Goal: Task Accomplishment & Management: Use online tool/utility

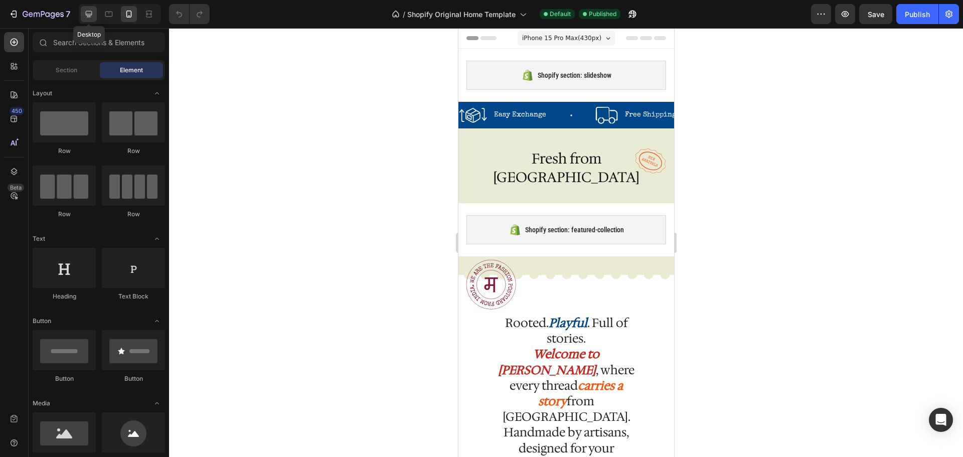
click at [91, 15] on icon at bounding box center [89, 14] width 7 height 7
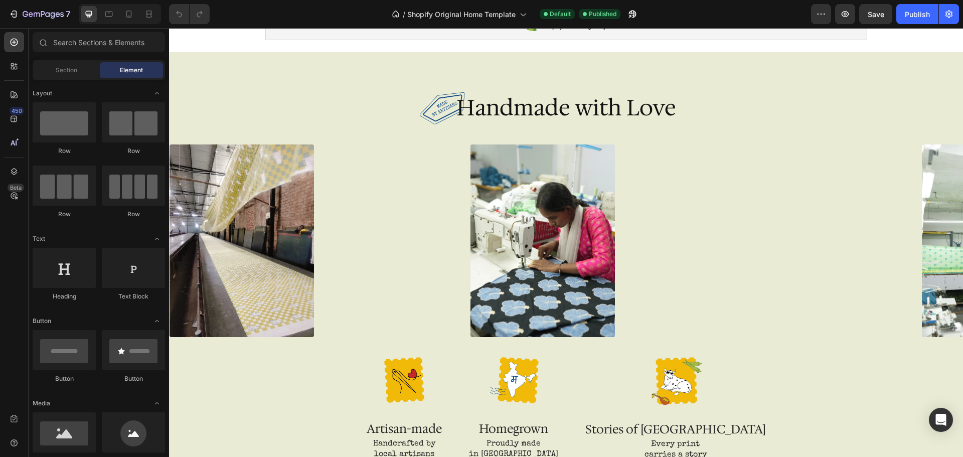
scroll to position [1554, 0]
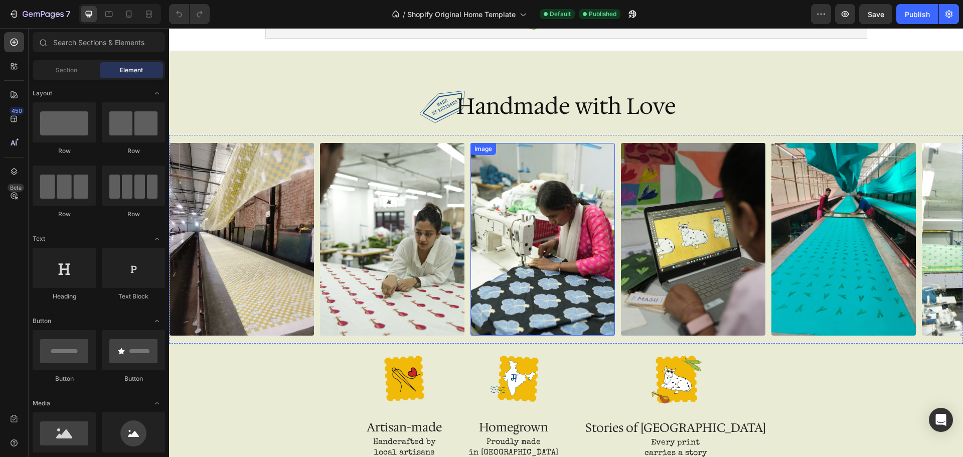
click at [524, 258] on img at bounding box center [542, 239] width 144 height 193
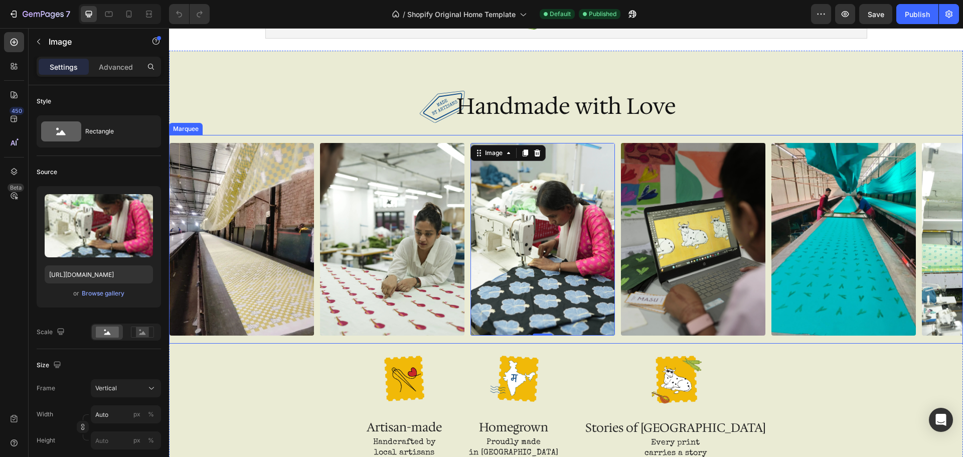
click at [467, 335] on div "Image" at bounding box center [395, 239] width 150 height 193
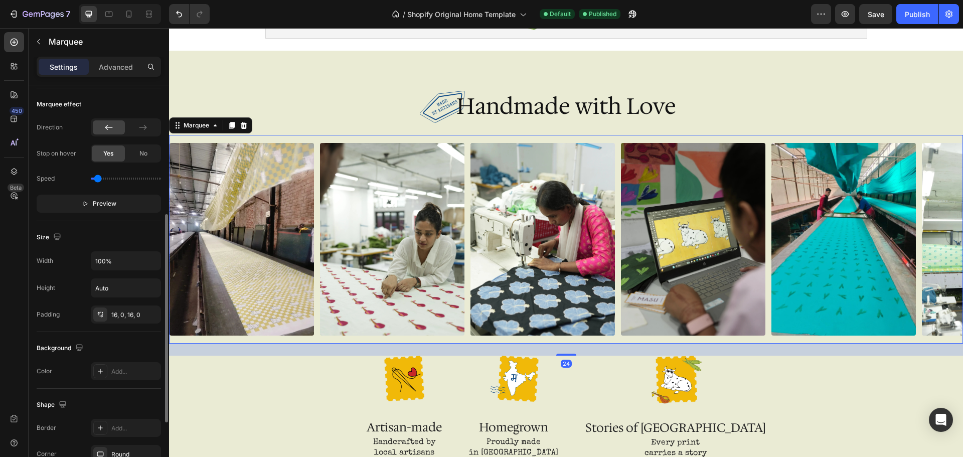
scroll to position [254, 0]
click at [141, 152] on span "No" at bounding box center [143, 152] width 8 height 9
click at [881, 14] on span "Save" at bounding box center [876, 14] width 17 height 9
click at [905, 17] on div "Publish" at bounding box center [917, 14] width 25 height 11
click at [128, 17] on icon at bounding box center [129, 14] width 6 height 7
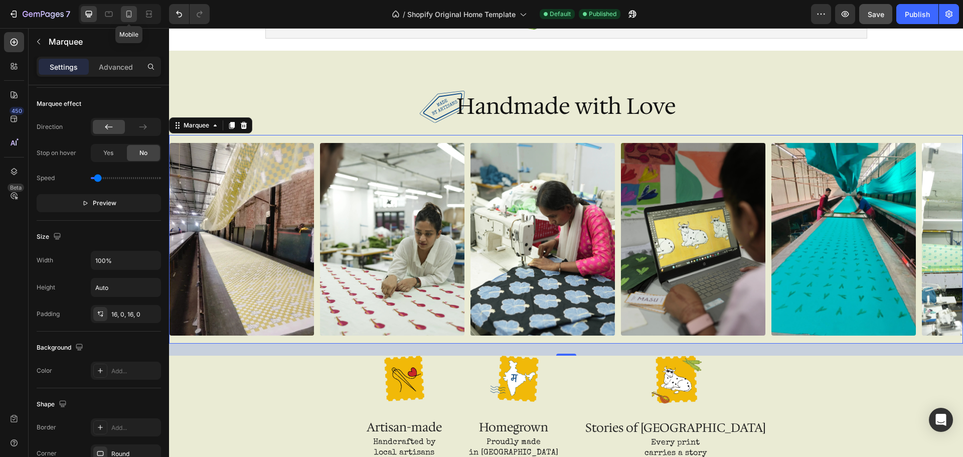
type input "20"
type input "200"
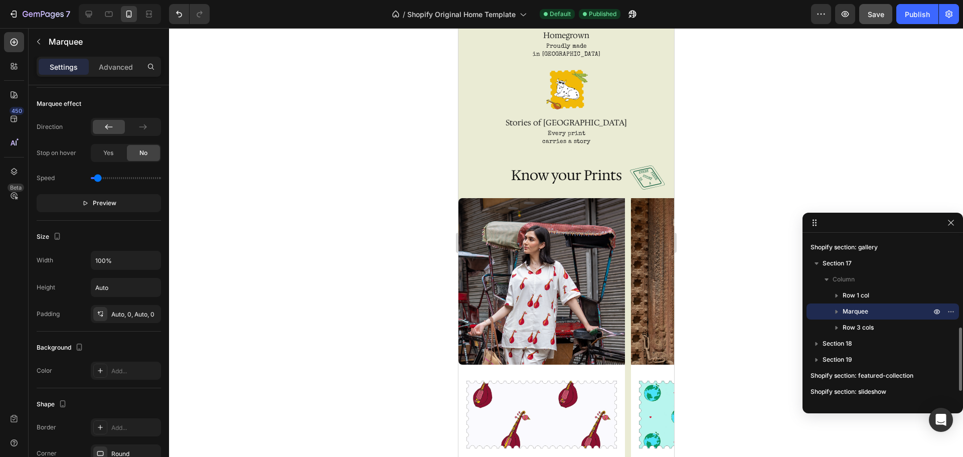
scroll to position [1264, 0]
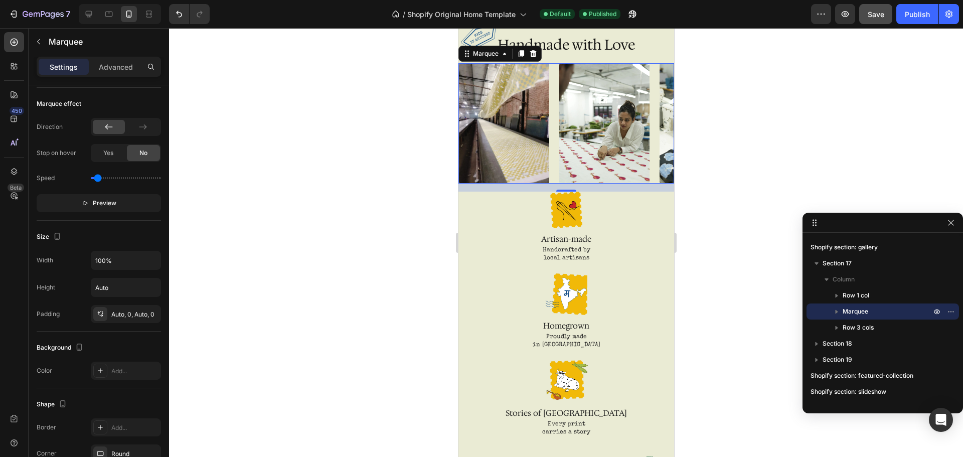
click at [554, 154] on div "Image" at bounding box center [508, 123] width 100 height 120
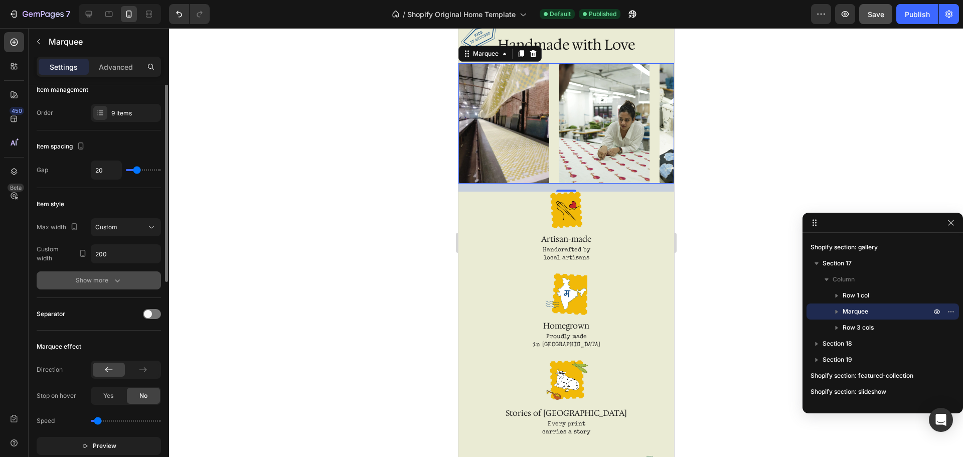
scroll to position [0, 0]
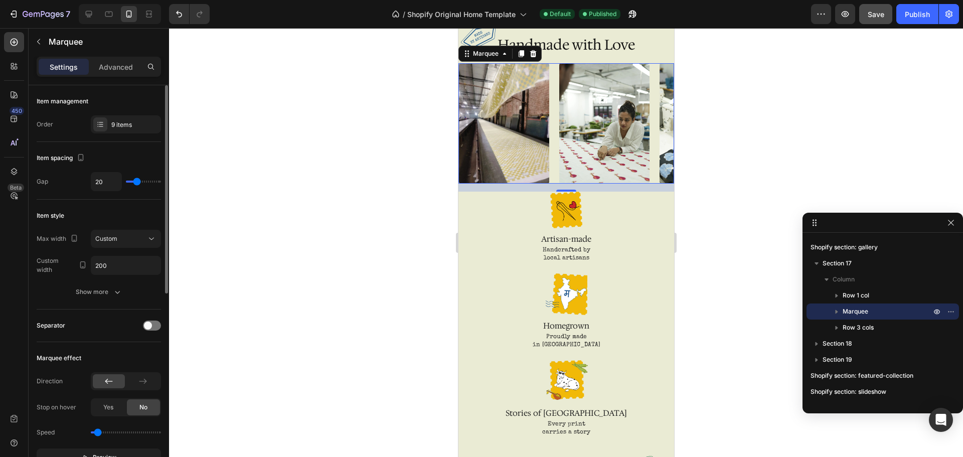
type input "6"
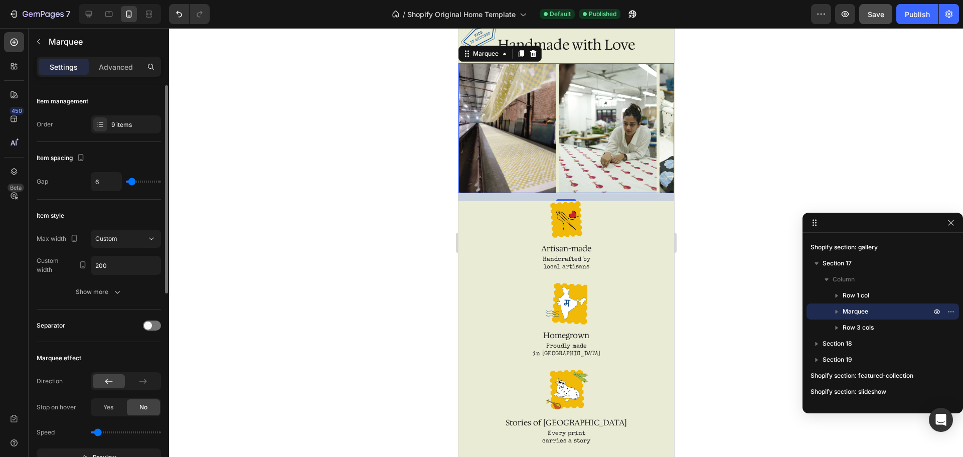
type input "3"
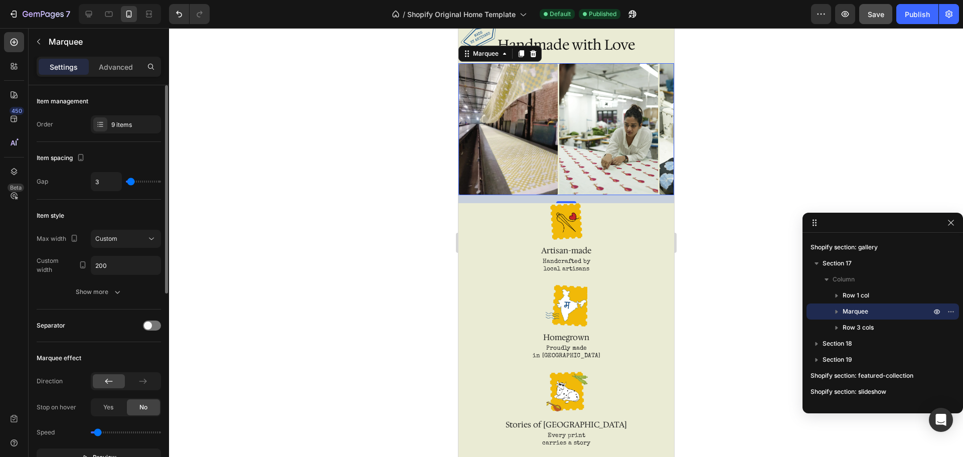
type input "6"
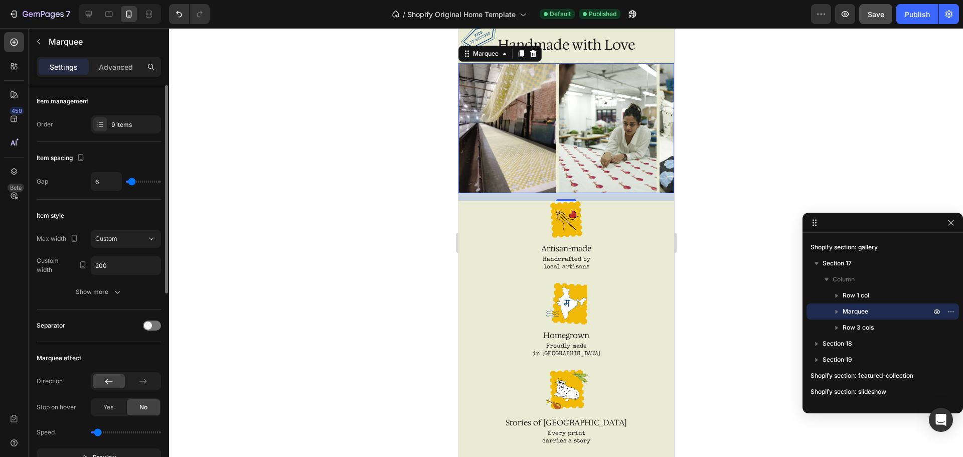
type input "6"
click at [132, 181] on input "range" at bounding box center [143, 182] width 35 height 2
click at [907, 20] on button "Publish" at bounding box center [917, 14] width 42 height 20
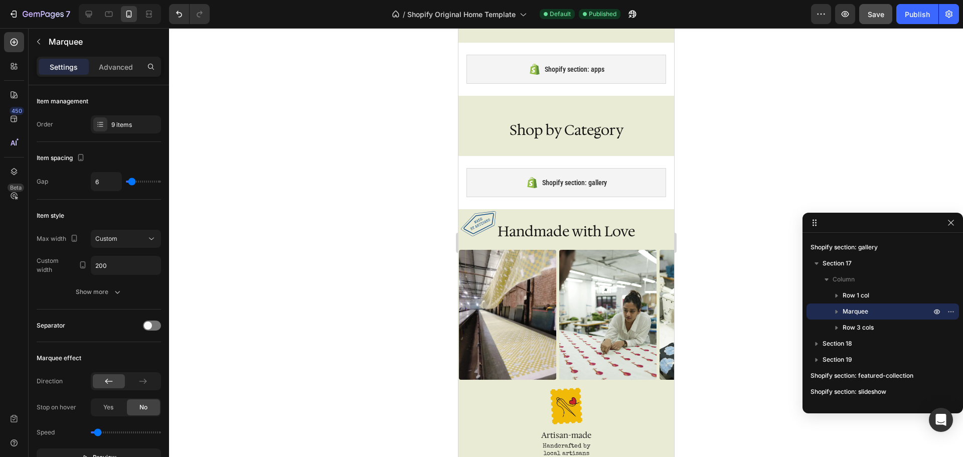
scroll to position [1205, 0]
click at [557, 305] on div "Image" at bounding box center [508, 314] width 100 height 130
click at [515, 15] on span "Shopify Original Home Template" at bounding box center [461, 14] width 108 height 11
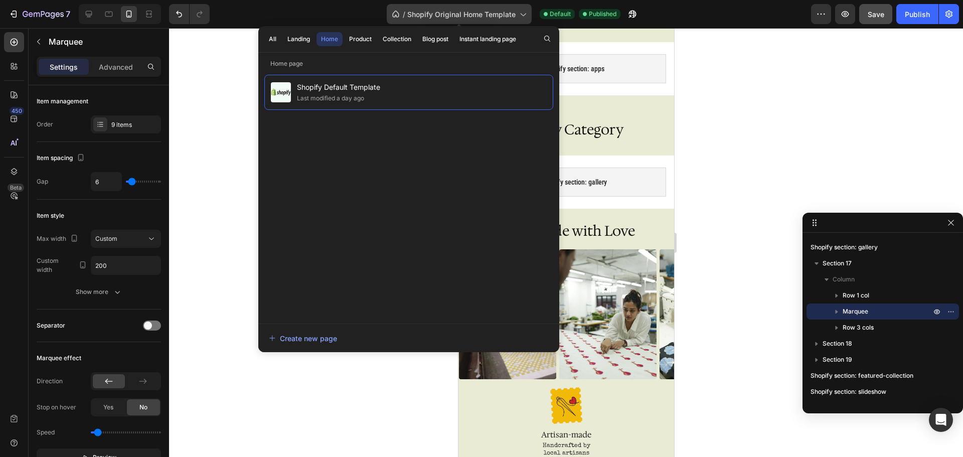
click at [515, 15] on span "Shopify Original Home Template" at bounding box center [461, 14] width 108 height 11
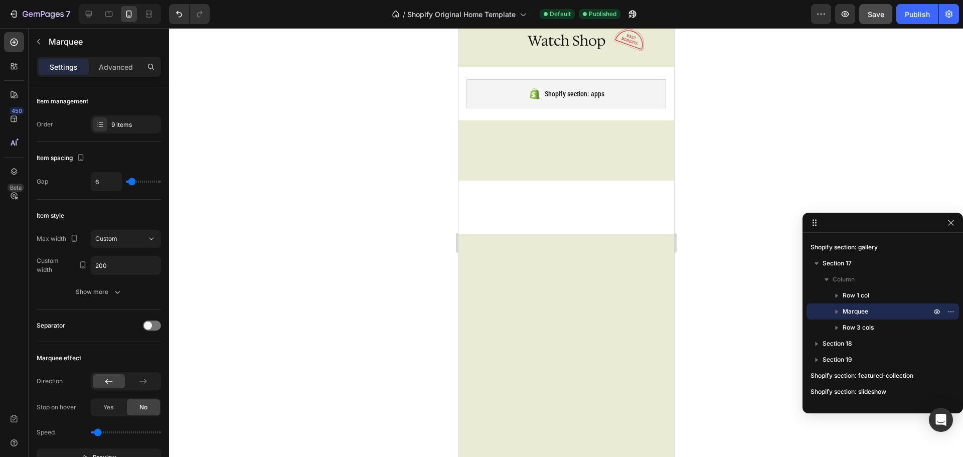
scroll to position [0, 0]
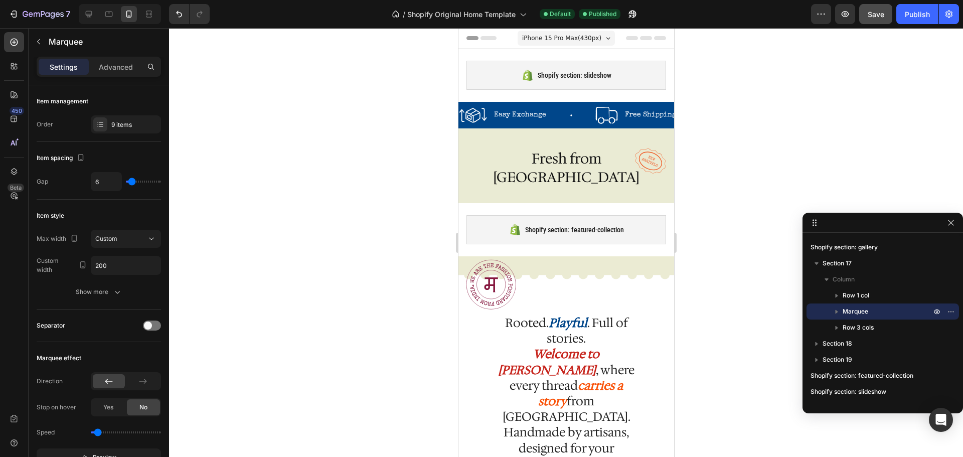
click at [596, 39] on div "iPhone 15 Pro Max ( 430 px)" at bounding box center [565, 38] width 97 height 15
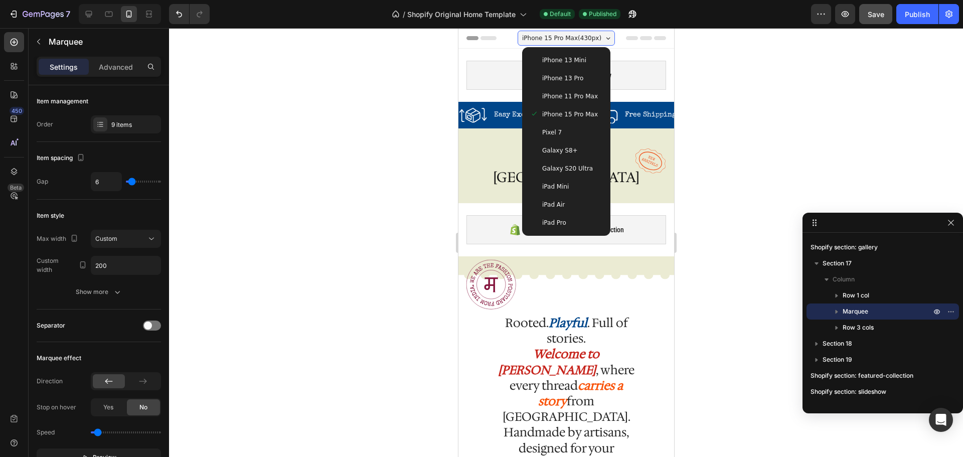
click at [570, 101] on span "iPhone 11 Pro Max" at bounding box center [570, 96] width 56 height 10
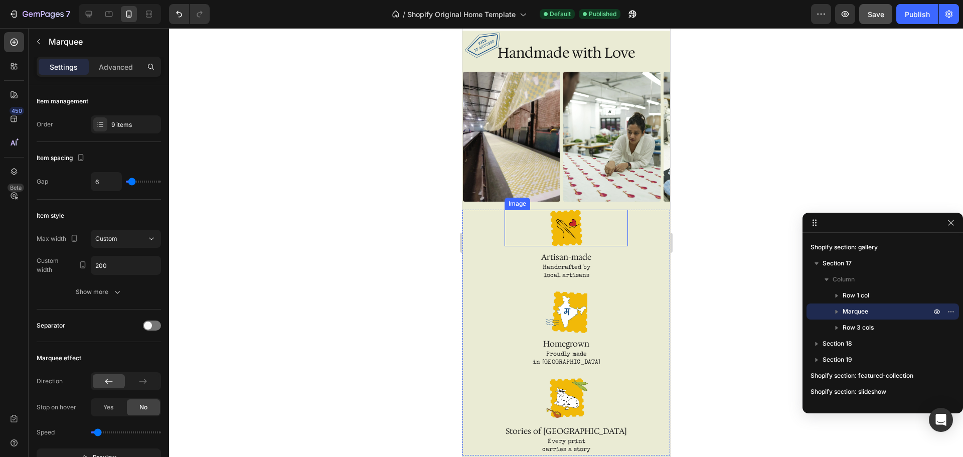
scroll to position [1404, 0]
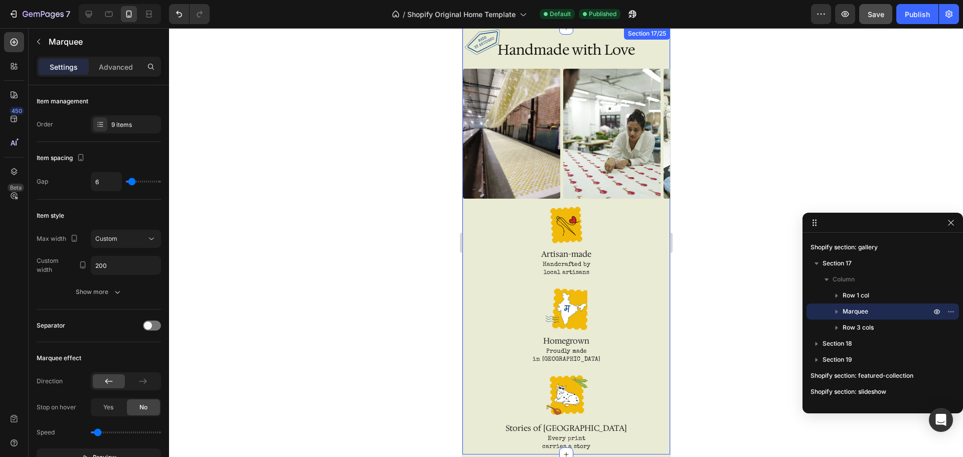
click at [613, 201] on div "Image Image Image Image Image Image Image Image Image Image Image Image Image I…" at bounding box center [566, 138] width 208 height 138
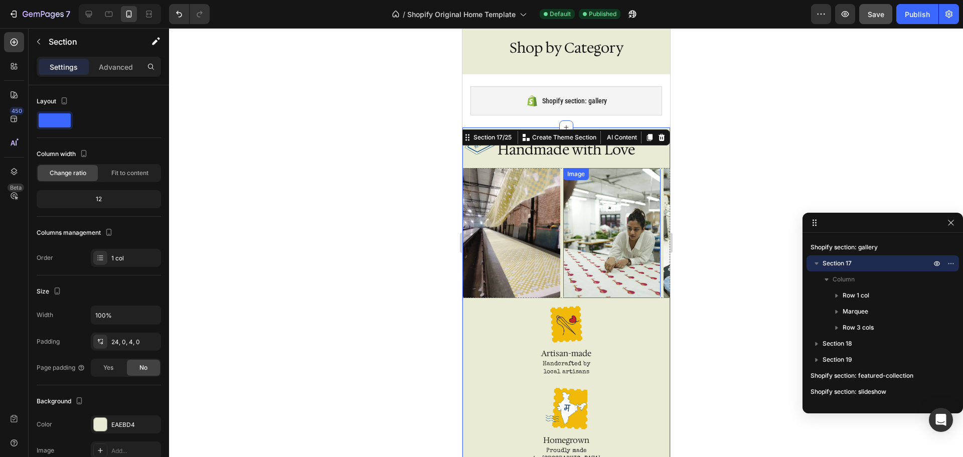
scroll to position [1302, 0]
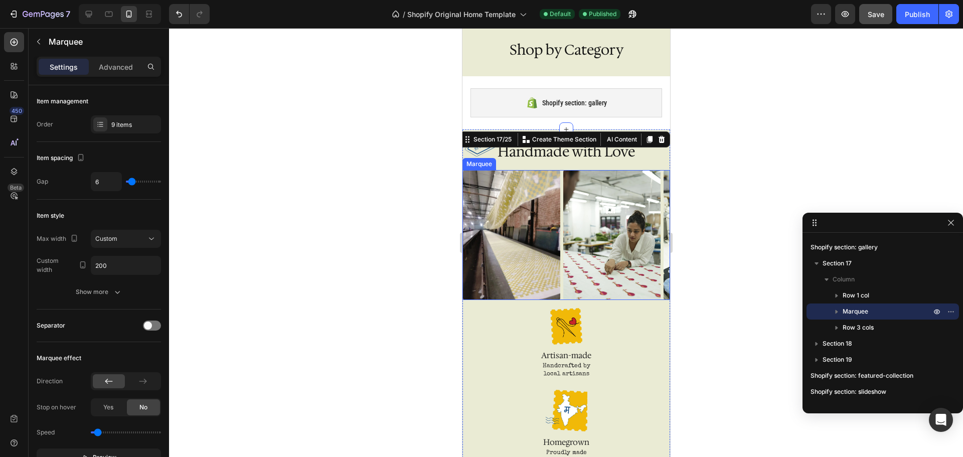
click at [562, 201] on div "Image" at bounding box center [512, 235] width 100 height 130
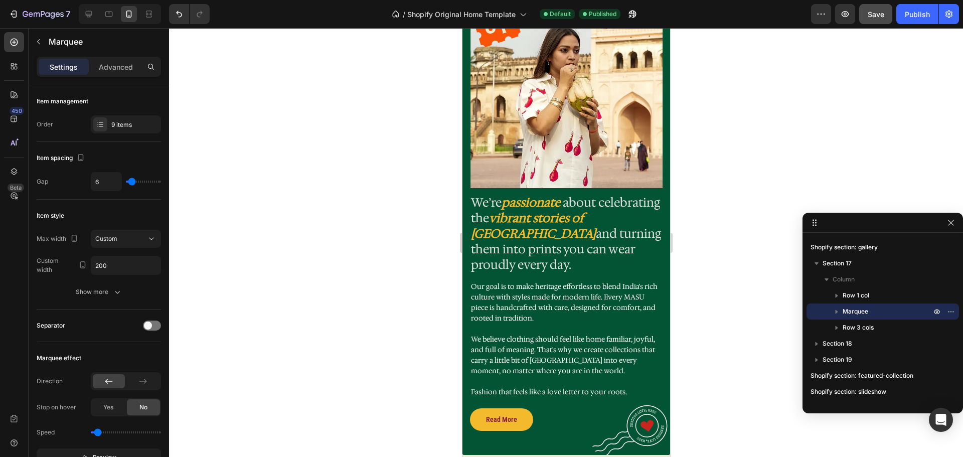
scroll to position [758, 0]
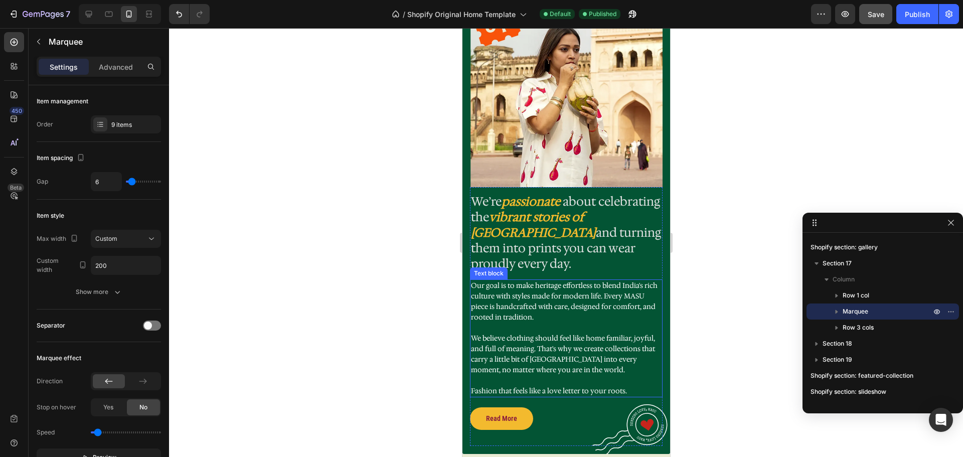
click at [529, 351] on p "We believe clothing should feel like home familiar, joyful, and full of meaning…" at bounding box center [565, 354] width 191 height 42
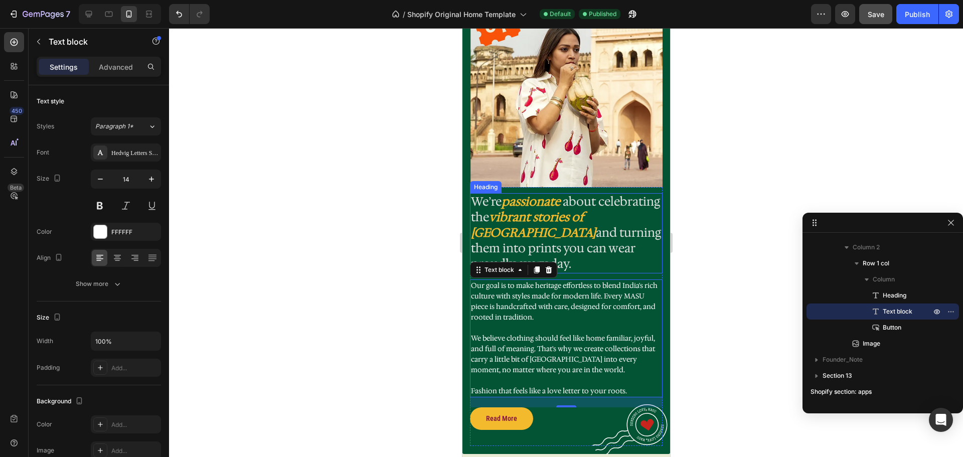
click at [561, 216] on strong "vibrant stories of [GEOGRAPHIC_DATA]" at bounding box center [532, 225] width 125 height 32
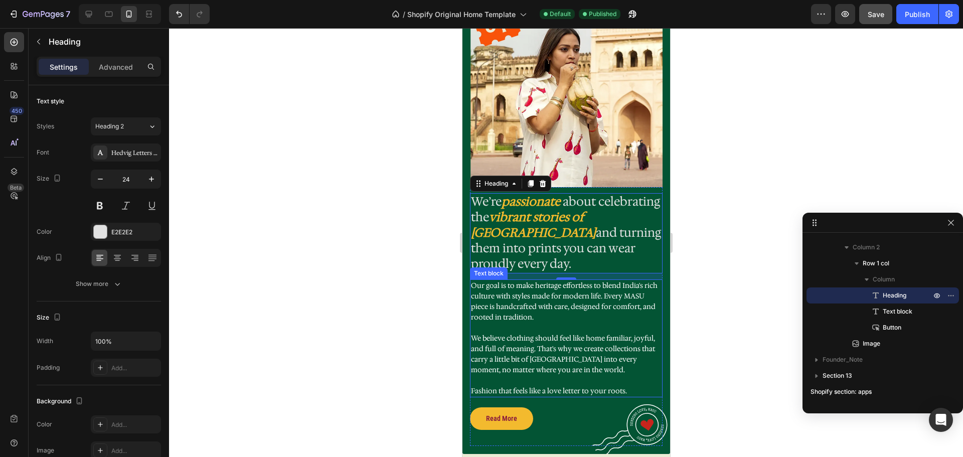
click at [550, 359] on p "We believe clothing should feel like home familiar, joyful, and full of meaning…" at bounding box center [565, 354] width 191 height 42
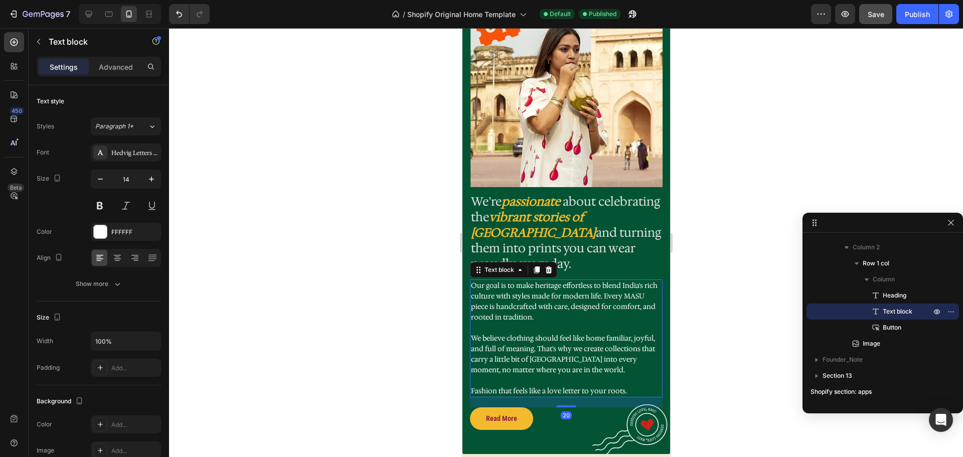
click at [550, 359] on p "We believe clothing should feel like home familiar, joyful, and full of meaning…" at bounding box center [565, 354] width 191 height 42
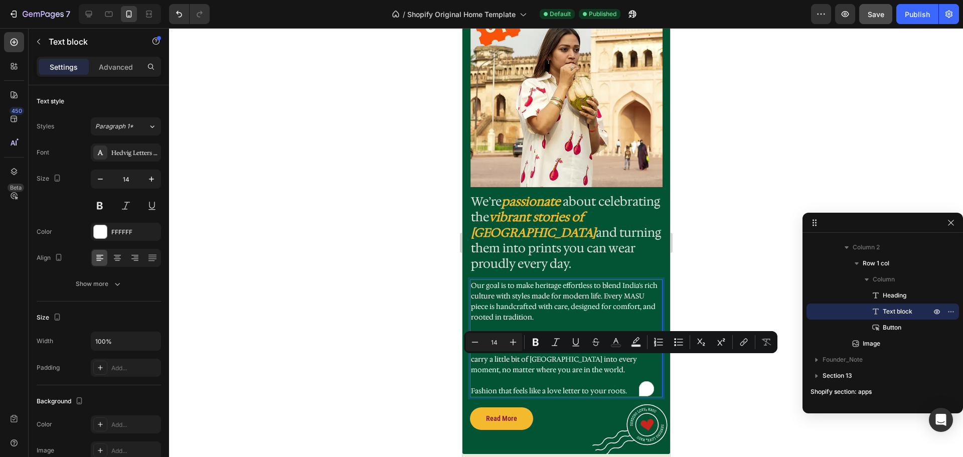
click at [568, 360] on p "We believe clothing should feel like home familiar, joyful, and full of meaning…" at bounding box center [565, 354] width 191 height 42
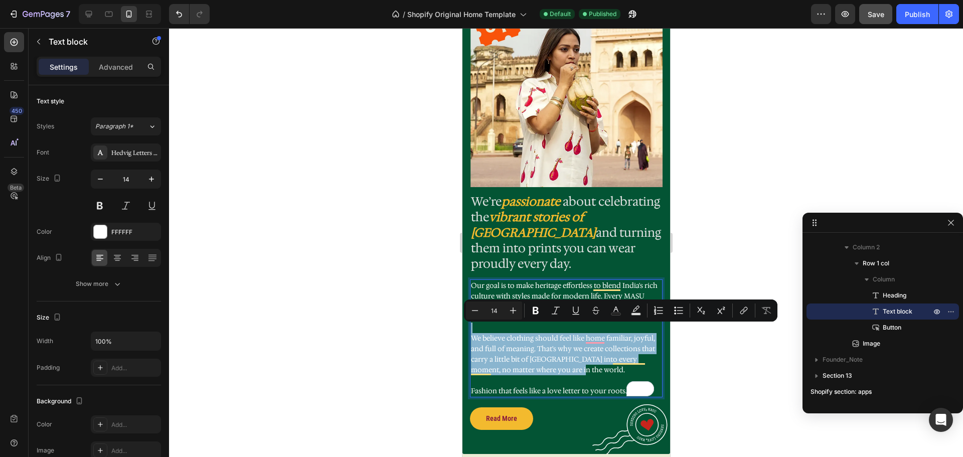
drag, startPoint x: 570, startPoint y: 363, endPoint x: 460, endPoint y: 322, distance: 116.6
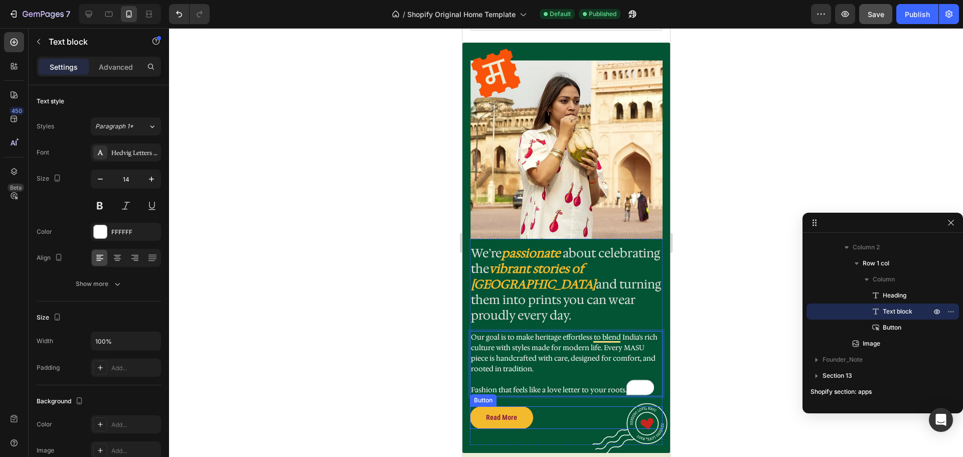
scroll to position [707, 0]
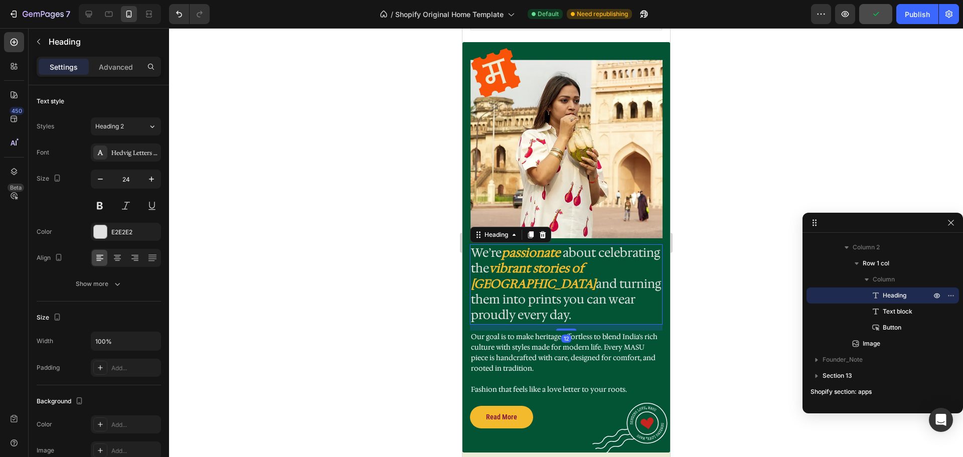
click at [544, 271] on h2 "We’re passionate about celebrating the vibrant stories of India and turning the…" at bounding box center [565, 284] width 193 height 80
click at [102, 182] on icon "button" at bounding box center [100, 179] width 10 height 10
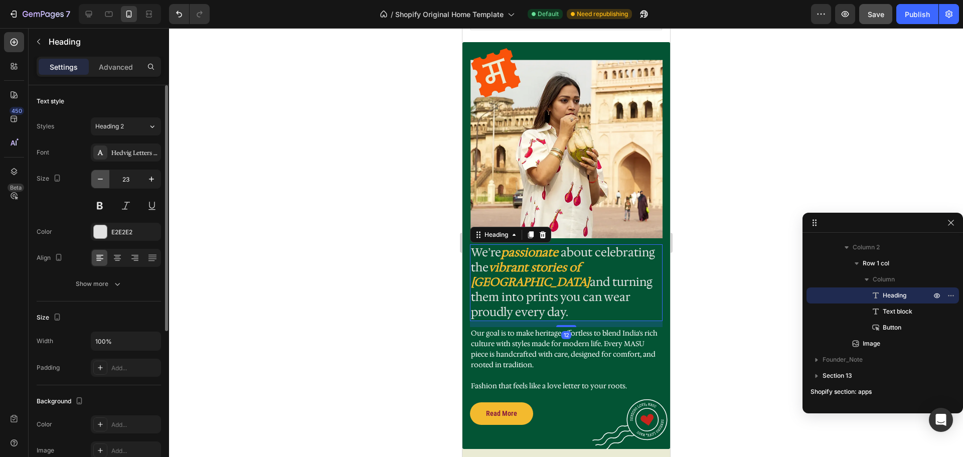
type input "22"
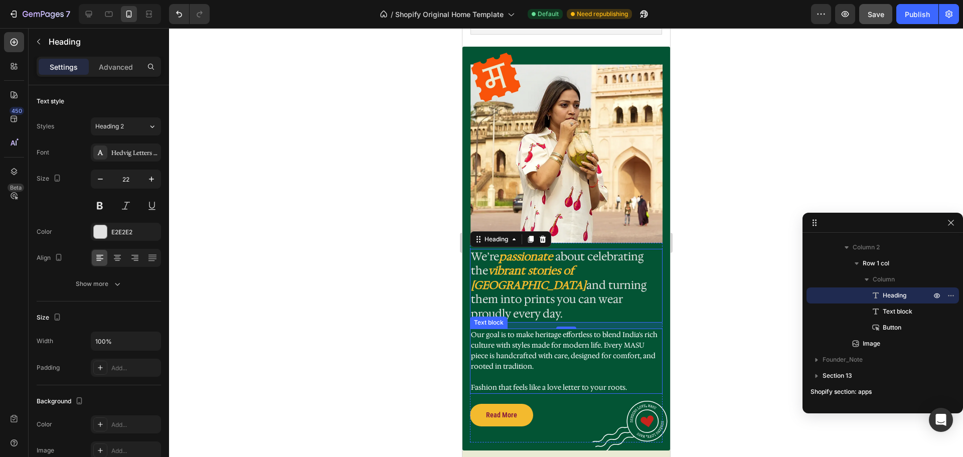
scroll to position [703, 0]
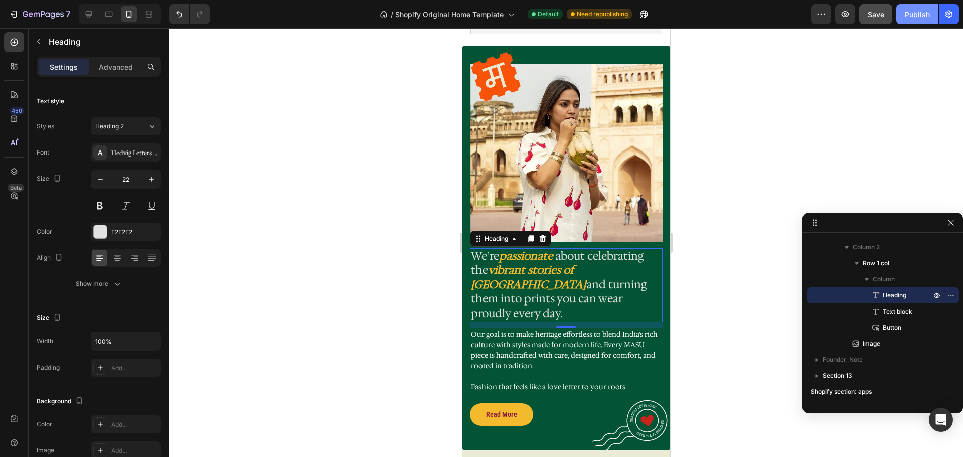
click at [909, 17] on div "Publish" at bounding box center [917, 14] width 25 height 11
click at [622, 405] on img at bounding box center [629, 426] width 75 height 52
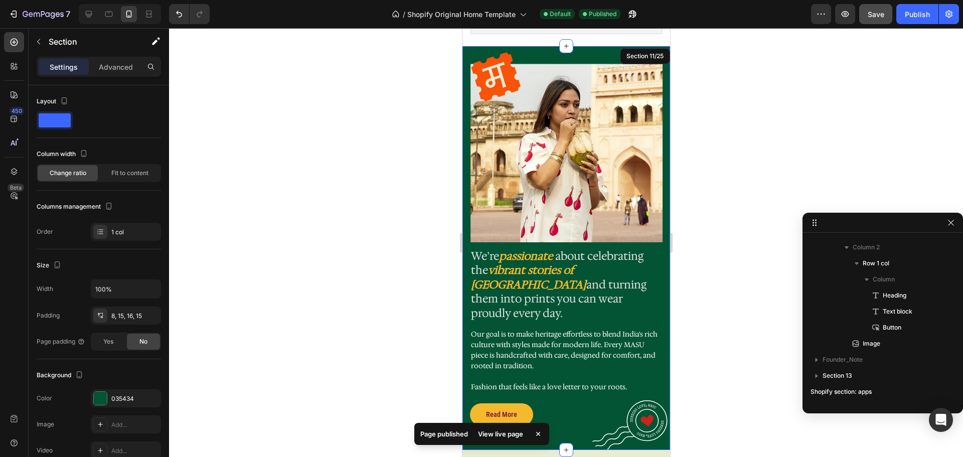
click at [573, 420] on div "Image Row We’re passionate about celebrating the vibrant stories of India and t…" at bounding box center [566, 248] width 208 height 404
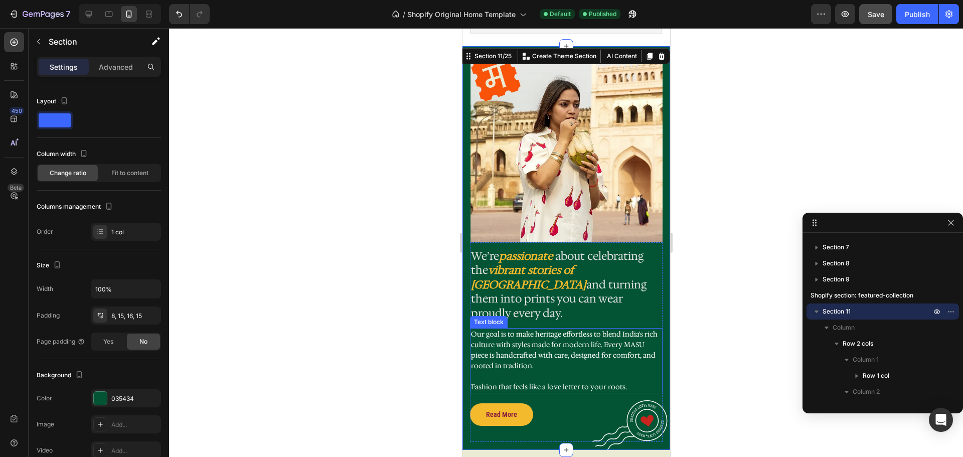
click at [557, 336] on p "Our goal is to make heritage effortless to blend India's rich culture with styl…" at bounding box center [565, 350] width 191 height 42
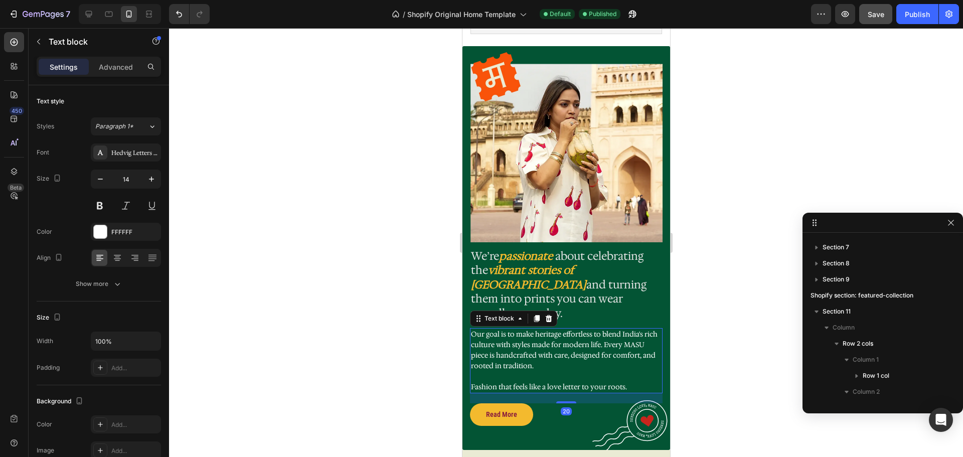
scroll to position [238, 0]
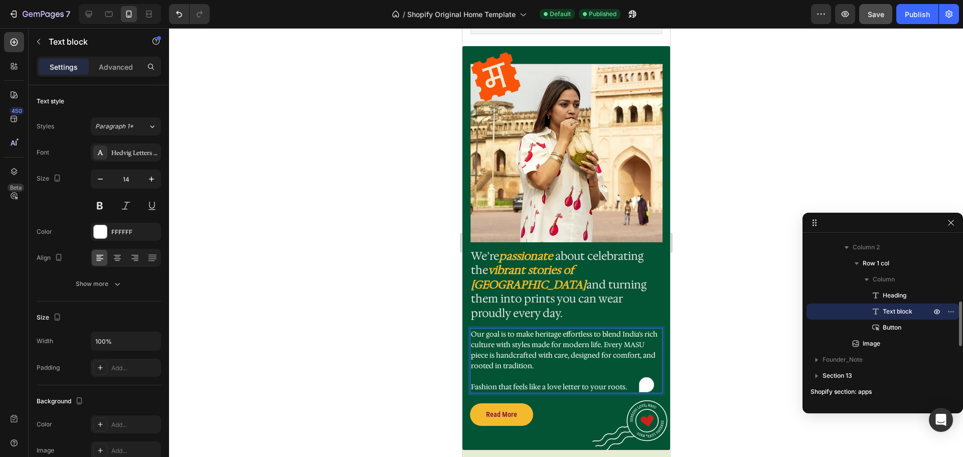
click at [613, 382] on p "Fashion that feels like a love letter to your roots." at bounding box center [565, 387] width 191 height 11
click at [715, 307] on div at bounding box center [566, 242] width 794 height 429
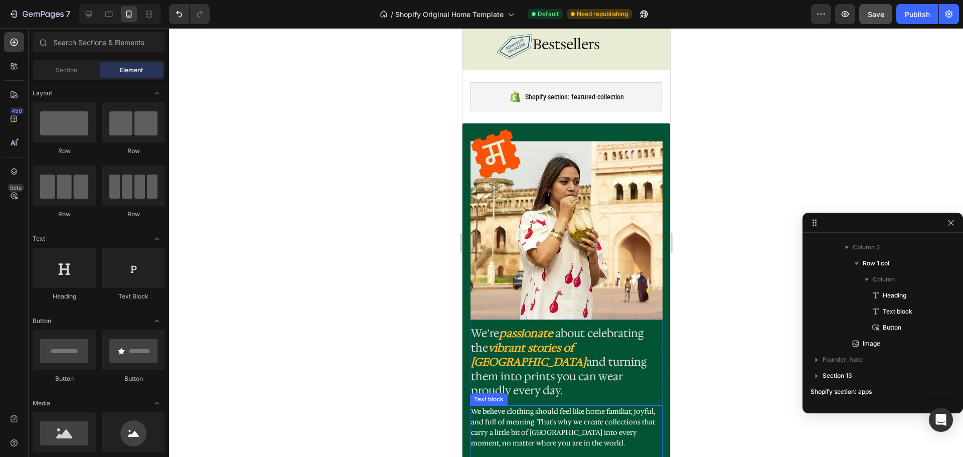
scroll to position [609, 0]
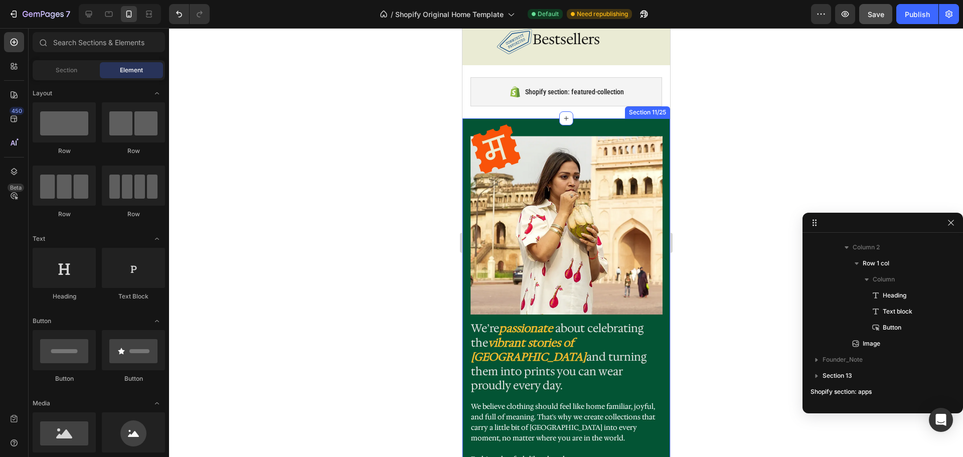
click at [659, 125] on div "Image Row We’re passionate about celebrating the vibrant stories of India and t…" at bounding box center [566, 320] width 208 height 404
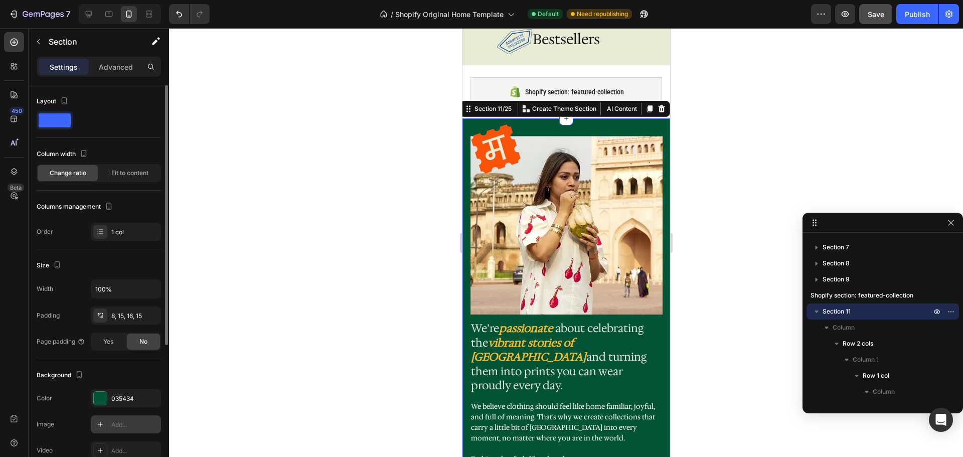
click at [125, 424] on div "Add..." at bounding box center [134, 424] width 47 height 9
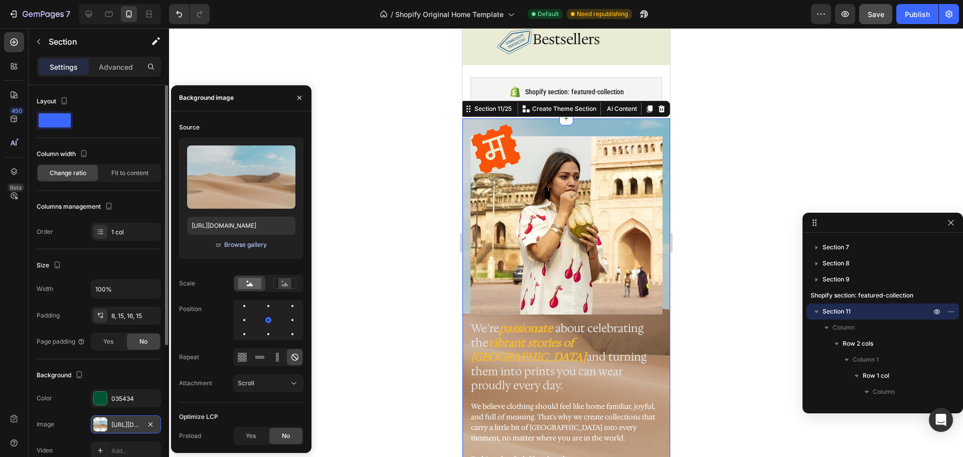
click at [240, 242] on div "Browse gallery" at bounding box center [245, 244] width 43 height 9
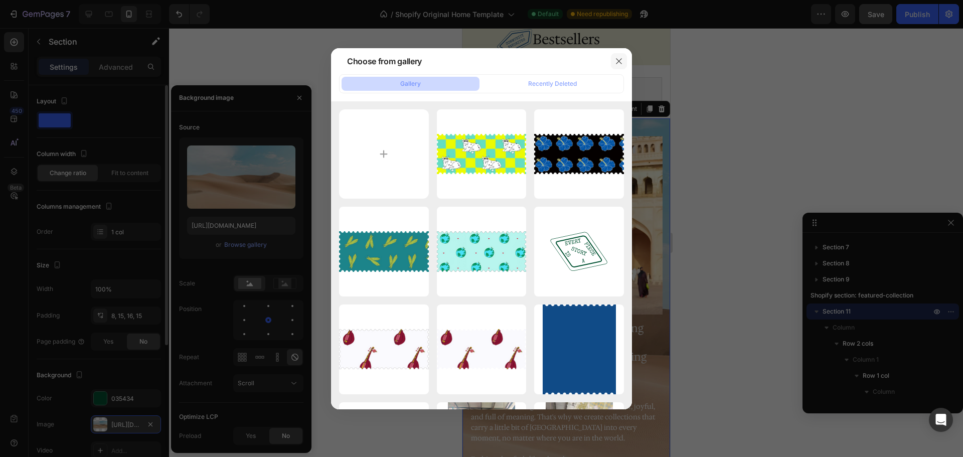
click at [615, 62] on icon "button" at bounding box center [619, 61] width 8 height 8
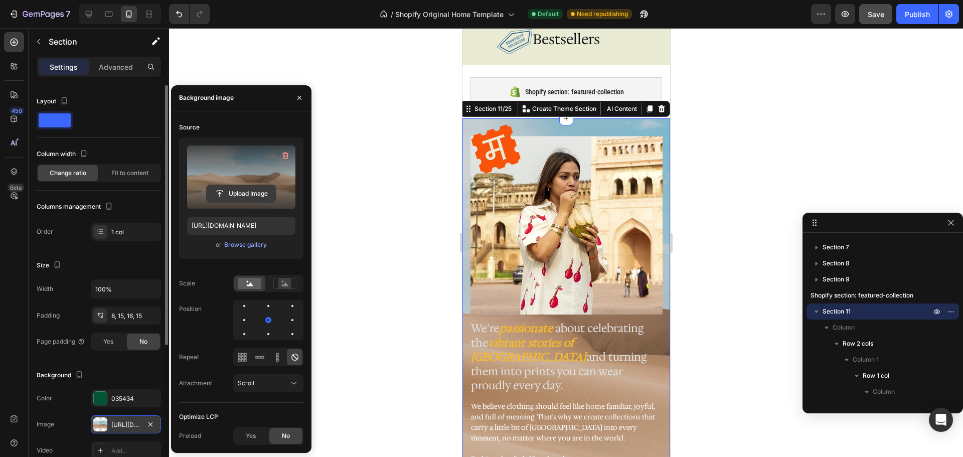
click at [243, 193] on input "file" at bounding box center [241, 193] width 69 height 17
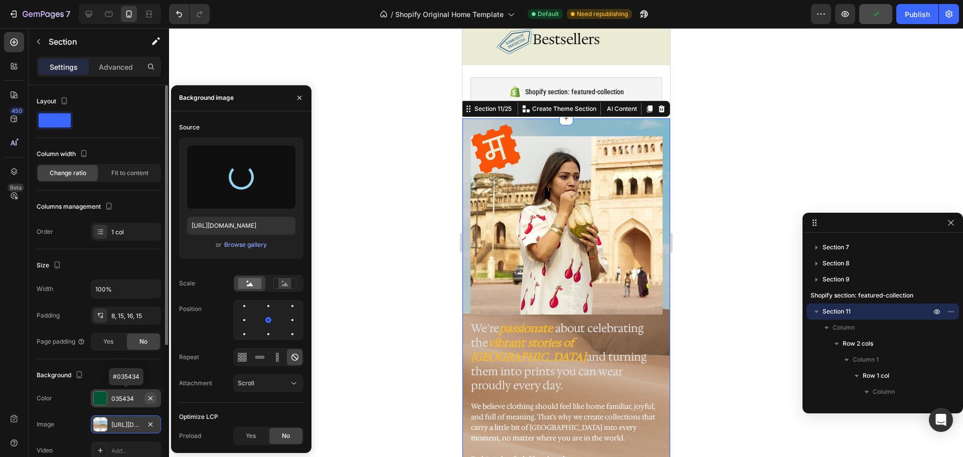
type input "[URL][DOMAIN_NAME]"
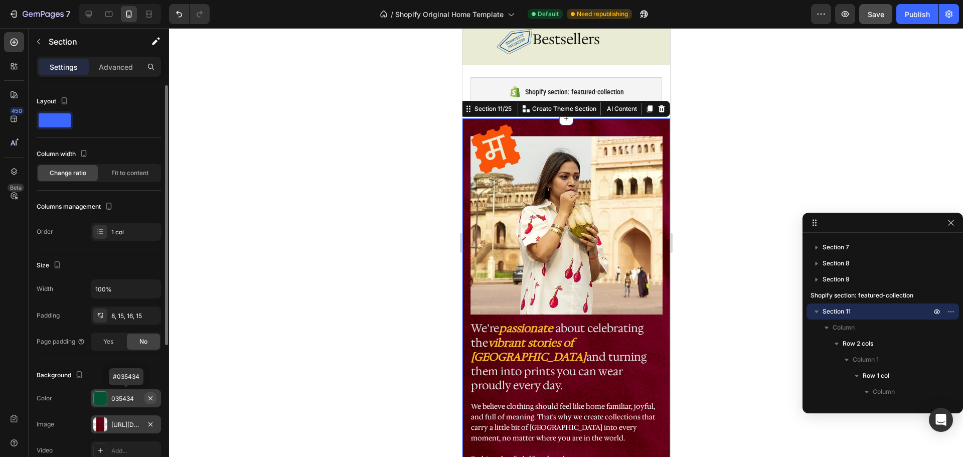
click at [148, 397] on icon "button" at bounding box center [150, 398] width 8 height 8
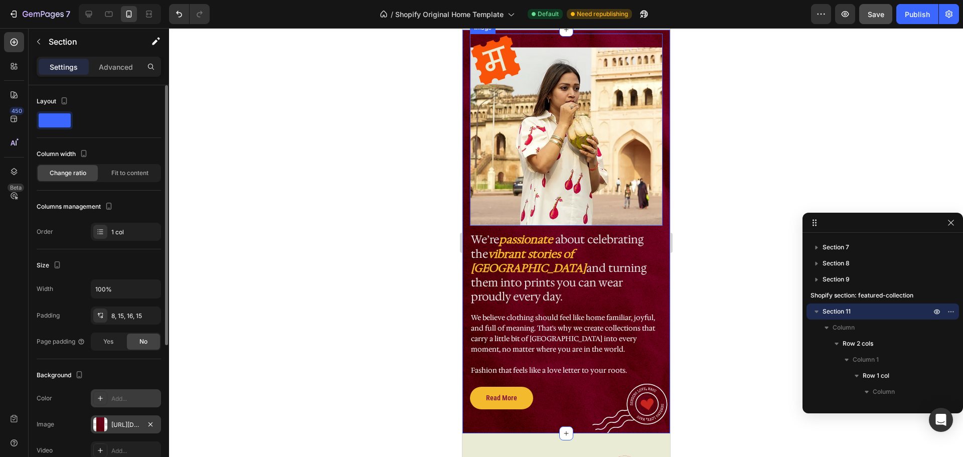
scroll to position [698, 0]
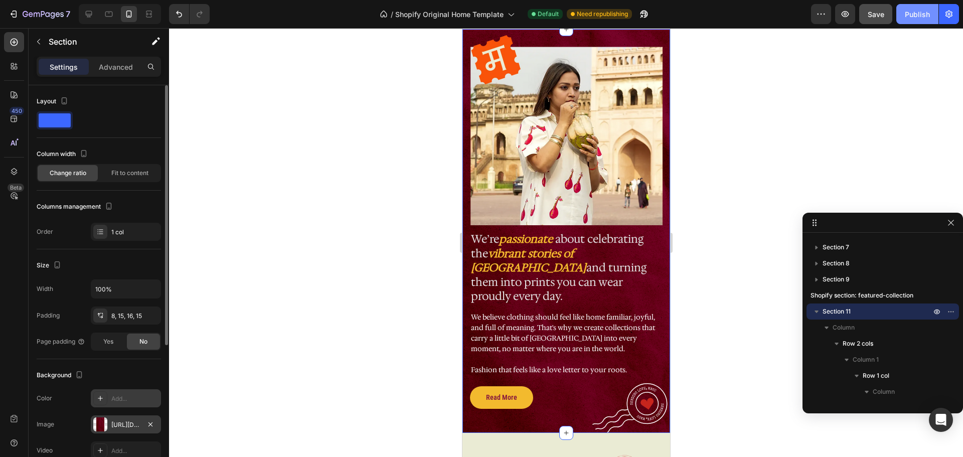
click at [921, 15] on div "Publish" at bounding box center [917, 14] width 25 height 11
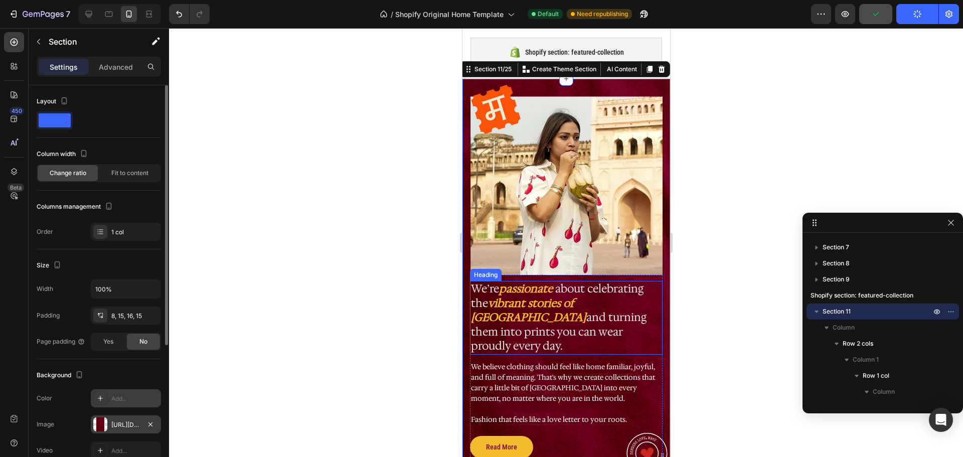
scroll to position [648, 0]
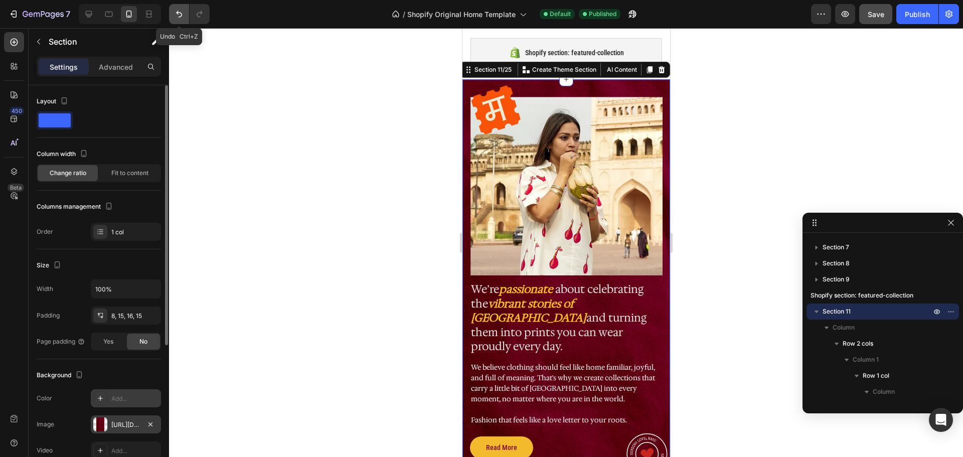
click at [177, 14] on icon "Undo/Redo" at bounding box center [179, 14] width 10 height 10
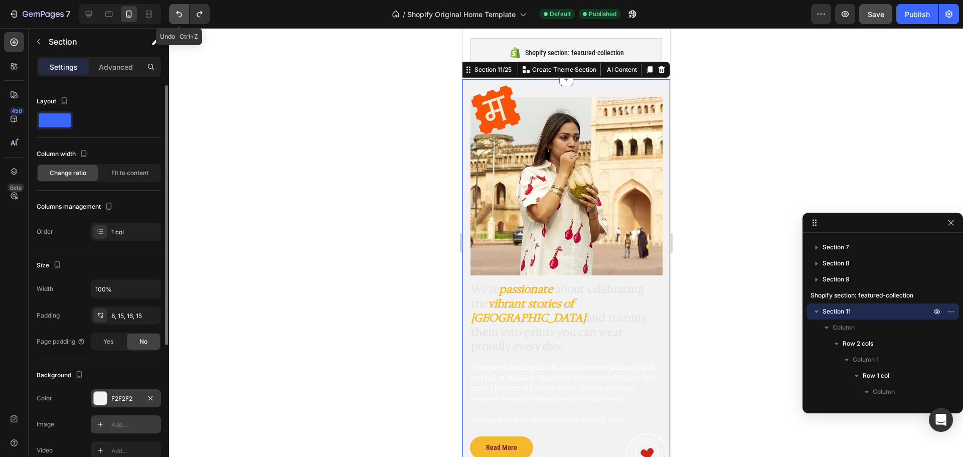
click at [180, 11] on icon "Undo/Redo" at bounding box center [179, 14] width 10 height 10
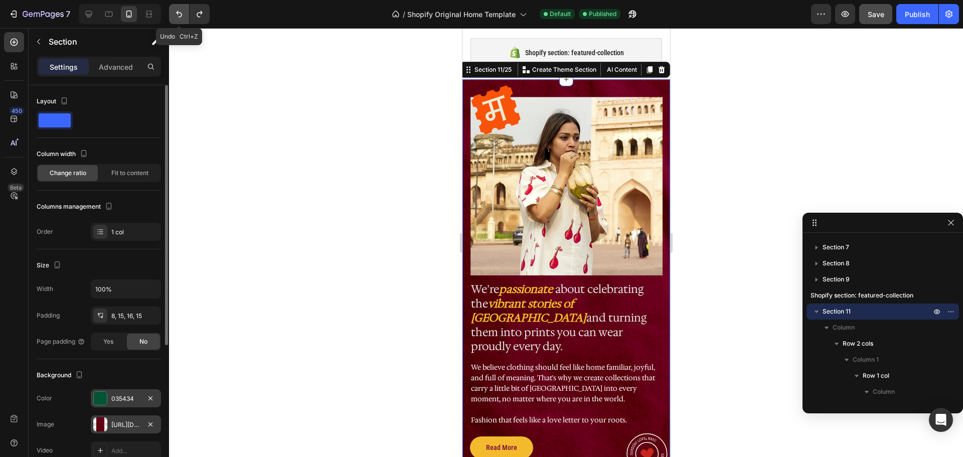
click at [183, 16] on icon "Undo/Redo" at bounding box center [179, 14] width 10 height 10
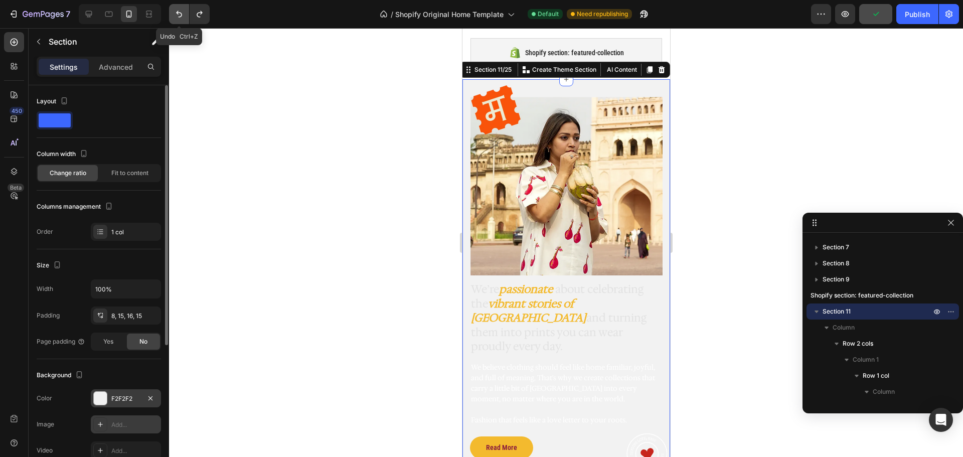
click at [178, 15] on icon "Undo/Redo" at bounding box center [179, 14] width 10 height 10
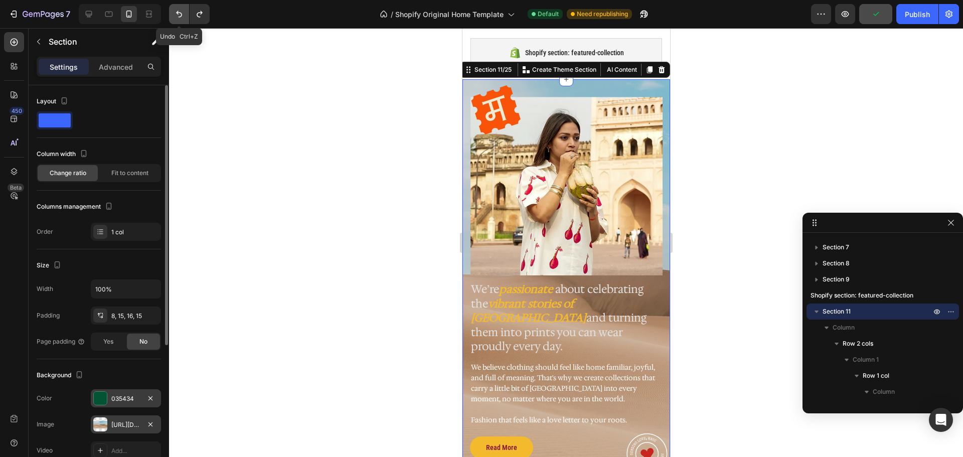
click at [178, 15] on icon "Undo/Redo" at bounding box center [179, 14] width 10 height 10
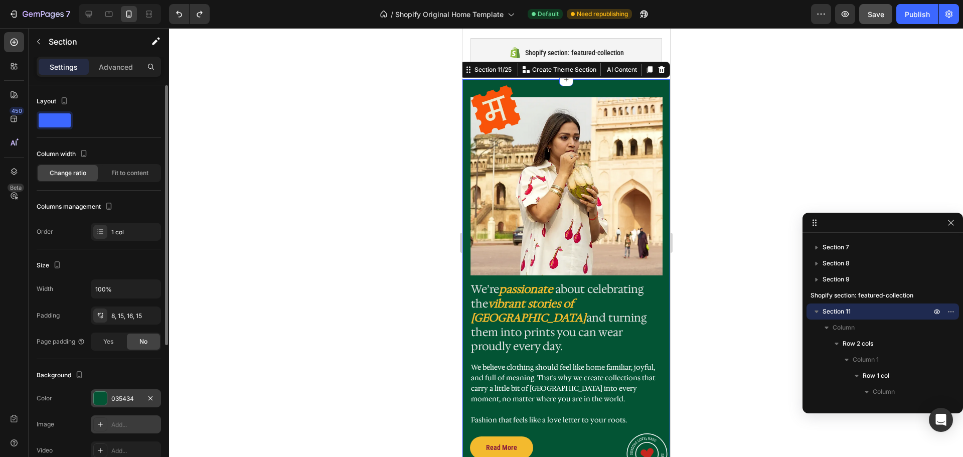
click at [103, 396] on div at bounding box center [100, 398] width 13 height 13
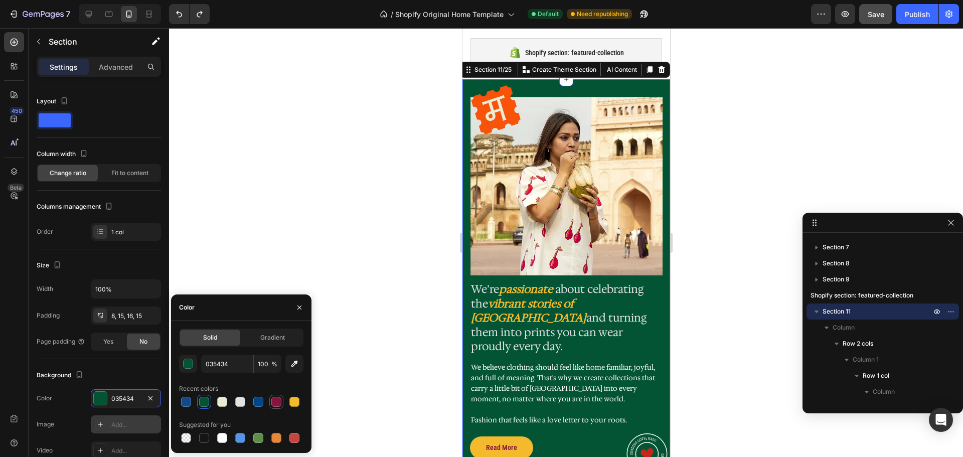
click at [276, 403] on div at bounding box center [276, 402] width 10 height 10
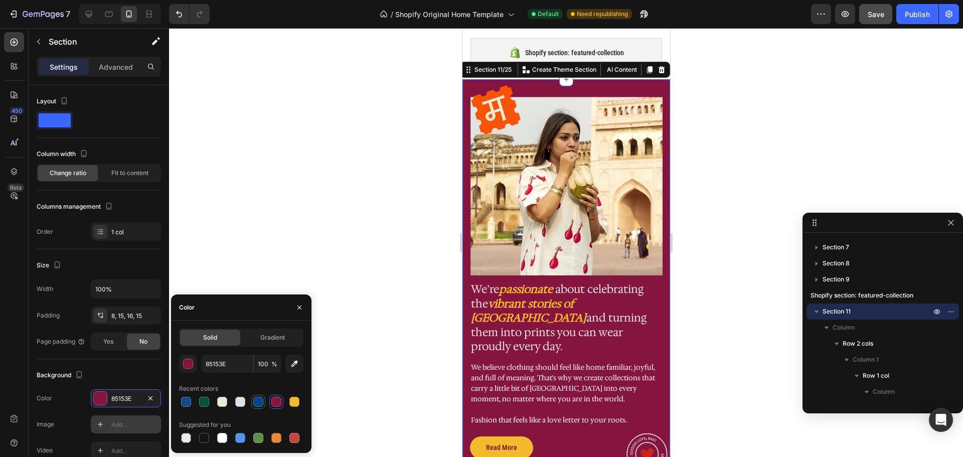
click at [260, 402] on div at bounding box center [258, 402] width 10 height 10
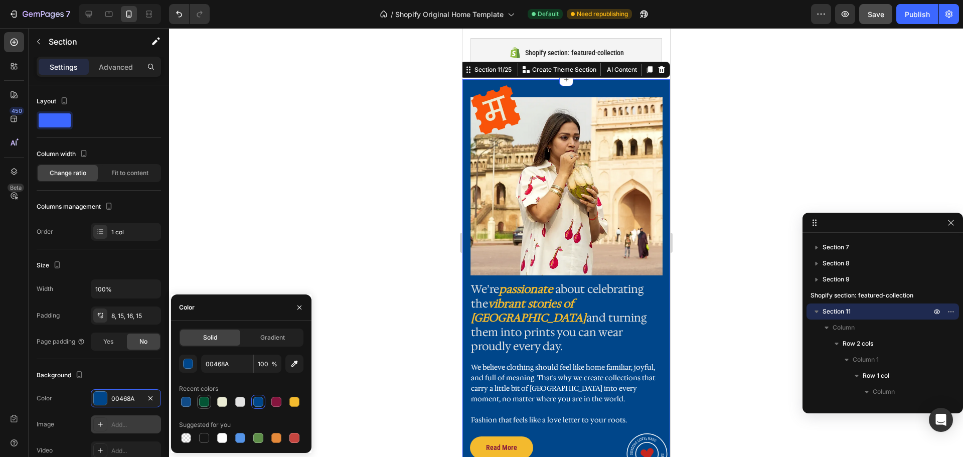
click at [204, 404] on div at bounding box center [204, 402] width 10 height 10
type input "035434"
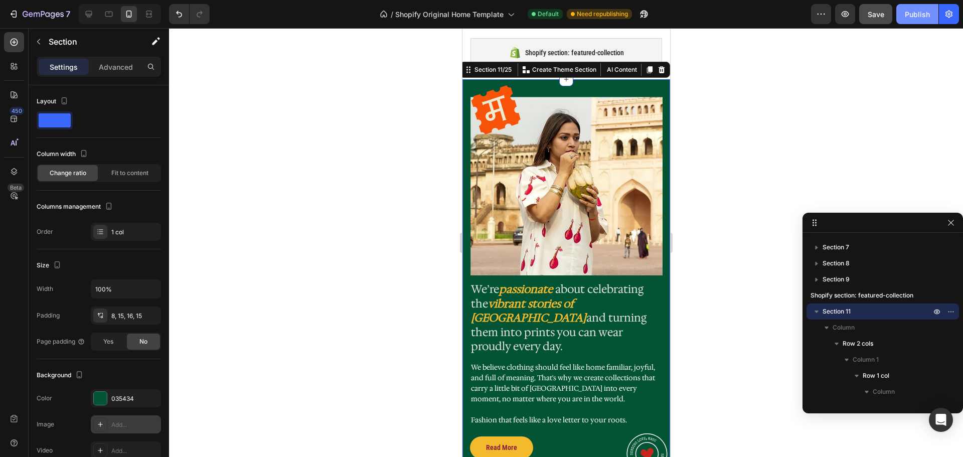
click at [912, 16] on div "Publish" at bounding box center [917, 14] width 25 height 11
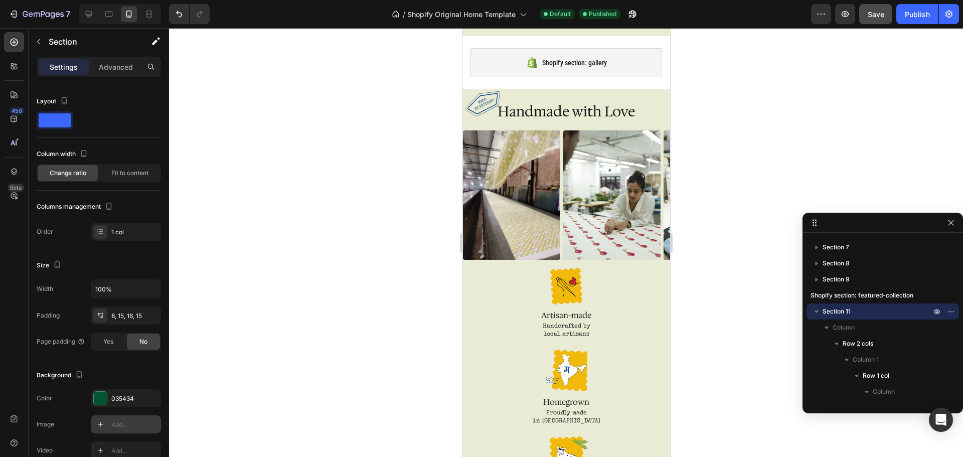
scroll to position [1247, 0]
